Goal: Task Accomplishment & Management: Complete application form

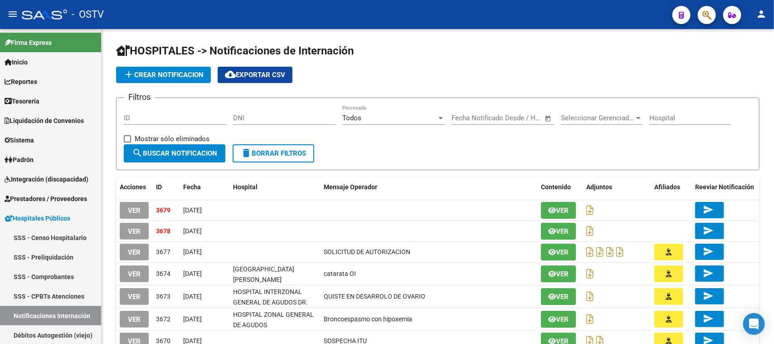
scroll to position [163, 0]
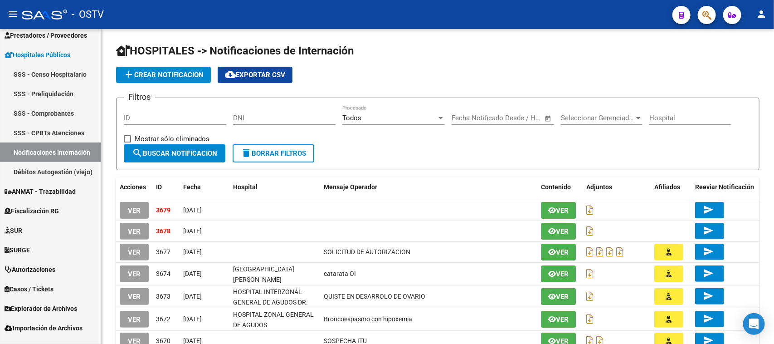
click at [133, 236] on button "VER" at bounding box center [134, 231] width 29 height 17
click at [133, 228] on mat-sidenav-content "HOSPITALES -> Notificaciones de Internación add Crear Notificacion cloud_downlo…" at bounding box center [438, 186] width 672 height 315
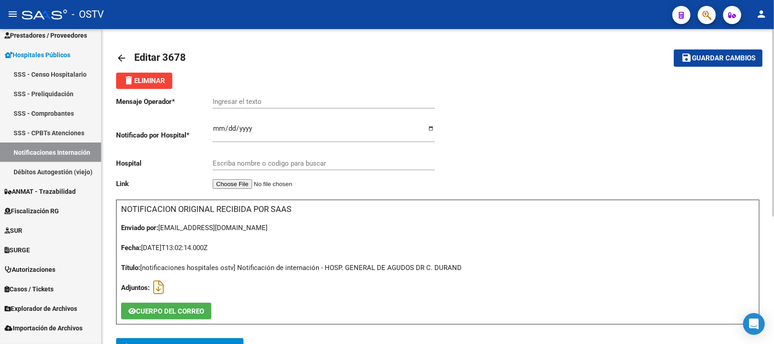
click at [767, 223] on div "arrow_back Editar 3678 save Guardar cambios delete Eliminar Mensaje Operador * …" at bounding box center [439, 294] width 675 height 531
click at [772, 216] on div at bounding box center [773, 122] width 2 height 187
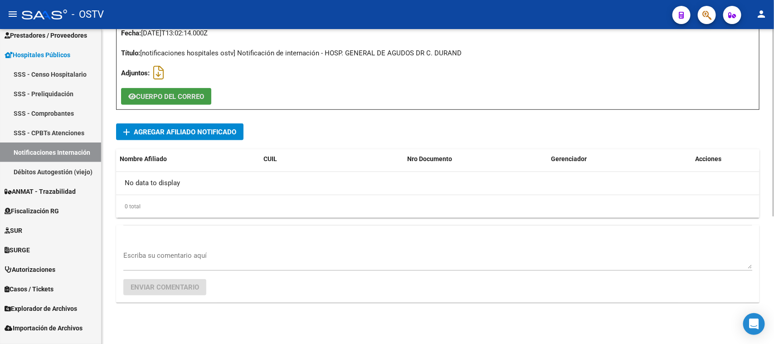
click at [177, 98] on span "CUERPO DEL CORREO" at bounding box center [170, 96] width 68 height 8
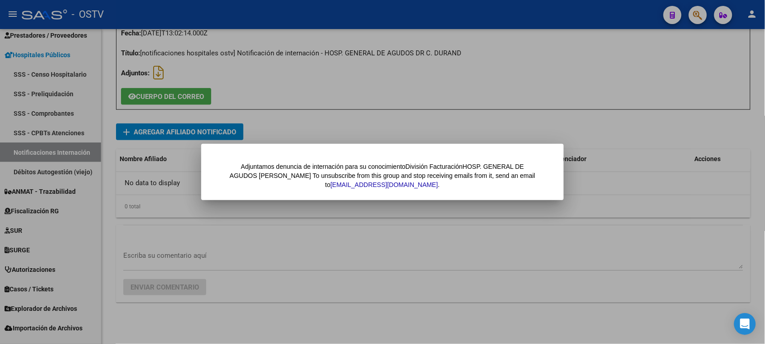
click at [177, 239] on div at bounding box center [382, 172] width 765 height 344
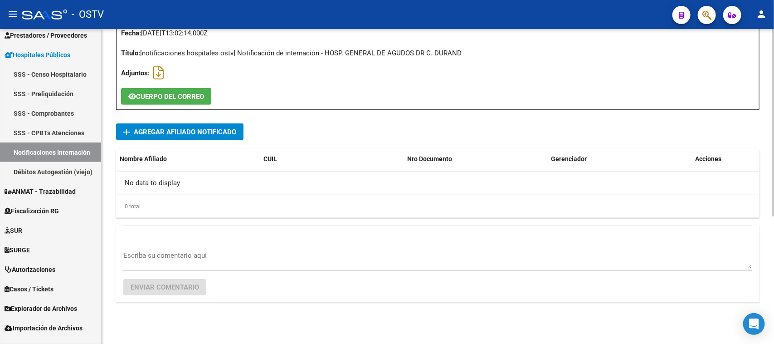
click at [164, 128] on span "Agregar Afiliado Notificado" at bounding box center [185, 132] width 102 height 8
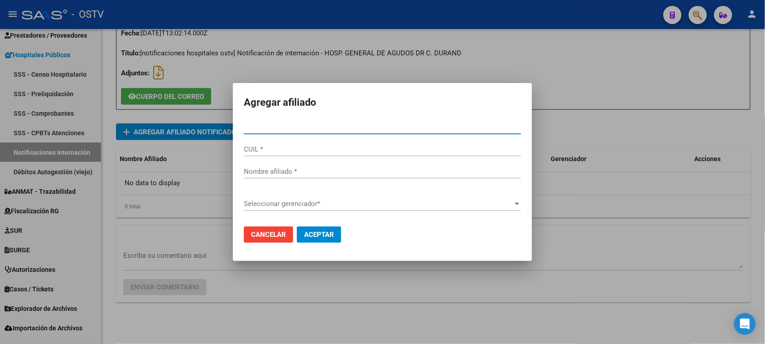
drag, startPoint x: 280, startPoint y: 129, endPoint x: 296, endPoint y: 141, distance: 19.7
paste input "51267333"
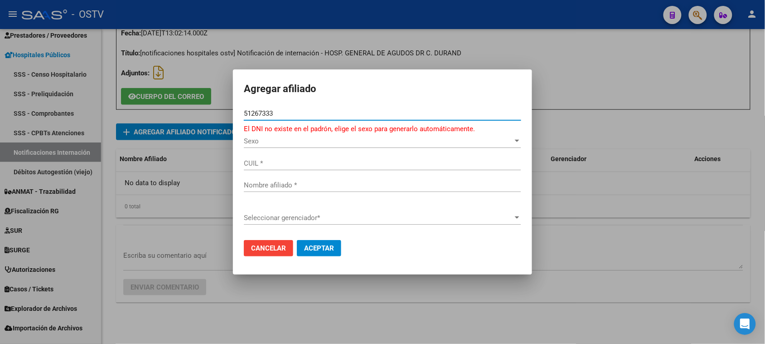
type input "51267333"
click at [255, 113] on input "51267333" at bounding box center [382, 113] width 277 height 8
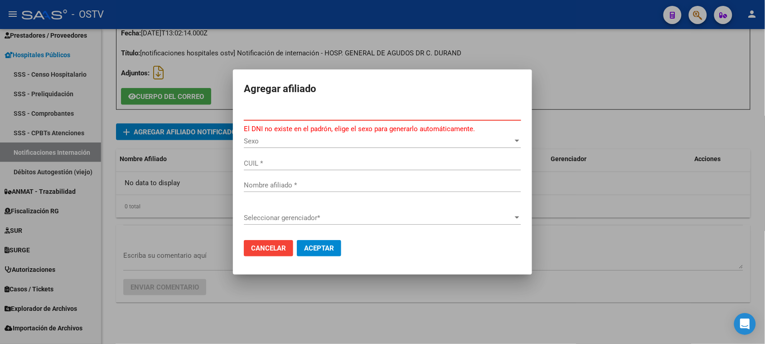
paste input "51267333"
type input "51267333"
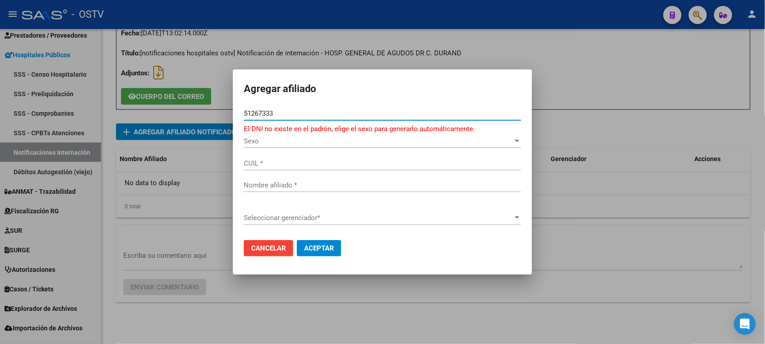
click at [266, 318] on div at bounding box center [382, 172] width 765 height 344
